Goal: Check status: Check status

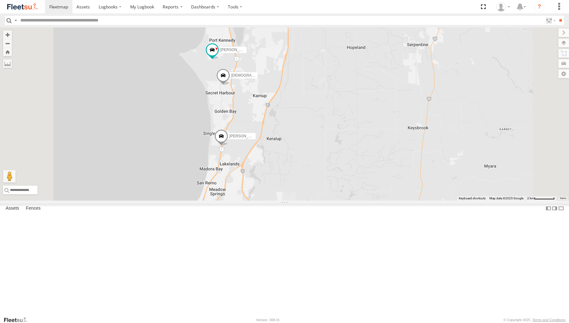
click at [230, 85] on span at bounding box center [223, 77] width 14 height 17
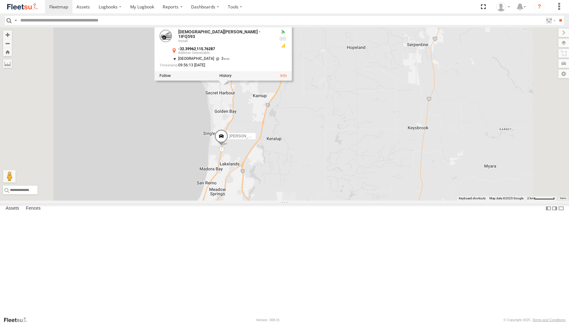
drag, startPoint x: 334, startPoint y: 158, endPoint x: 338, endPoint y: 196, distance: 38.0
click at [338, 196] on div "[PERSON_NAME] - 1IFQ597 - 0448 957 648 [PERSON_NAME] Forward - 1GSF604 - 0493 1…" at bounding box center [284, 113] width 569 height 173
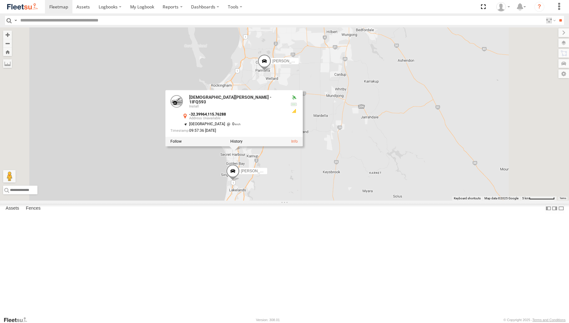
drag, startPoint x: 216, startPoint y: 152, endPoint x: 167, endPoint y: 283, distance: 139.6
click at [167, 201] on div "[PERSON_NAME] - 1IFQ597 - 0448 957 648 [PERSON_NAME] Forward - 1GSF604 - 0493 1…" at bounding box center [284, 113] width 569 height 173
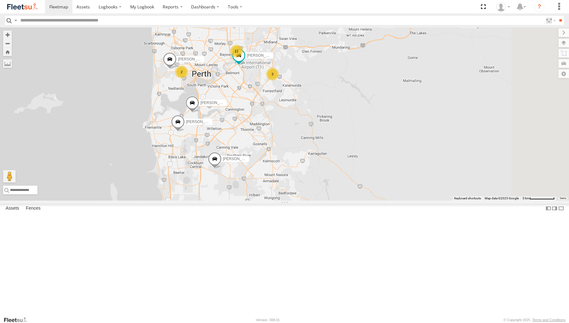
drag, startPoint x: 264, startPoint y: 188, endPoint x: 247, endPoint y: 211, distance: 27.9
click at [247, 201] on div "[PERSON_NAME] - 1IFQ597 - 0448 957 648 [PERSON_NAME] Forward - 1GSF604 - 0493 1…" at bounding box center [284, 113] width 569 height 173
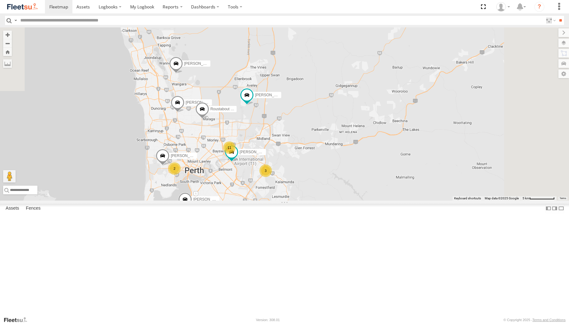
drag, startPoint x: 310, startPoint y: 233, endPoint x: 310, endPoint y: 239, distance: 6.6
click at [310, 201] on div "[PERSON_NAME] - 1IFQ597 - 0448 957 648 [PERSON_NAME] Forward - 1GSF604 - 0493 1…" at bounding box center [284, 113] width 569 height 173
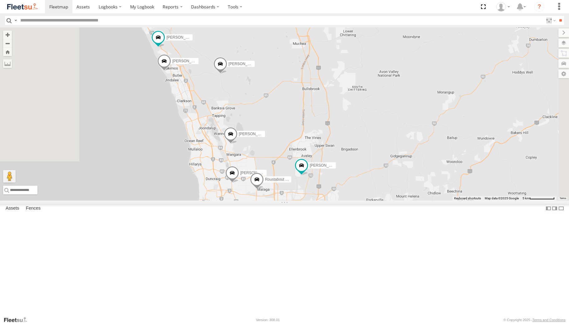
drag, startPoint x: 253, startPoint y: 186, endPoint x: 327, endPoint y: 72, distance: 135.8
click at [295, 201] on div "[PERSON_NAME] - 1IFQ597 - 0448 957 648 [PERSON_NAME] Forward - 1GSF604 - 0493 1…" at bounding box center [284, 113] width 569 height 173
